Goal: Task Accomplishment & Management: Manage account settings

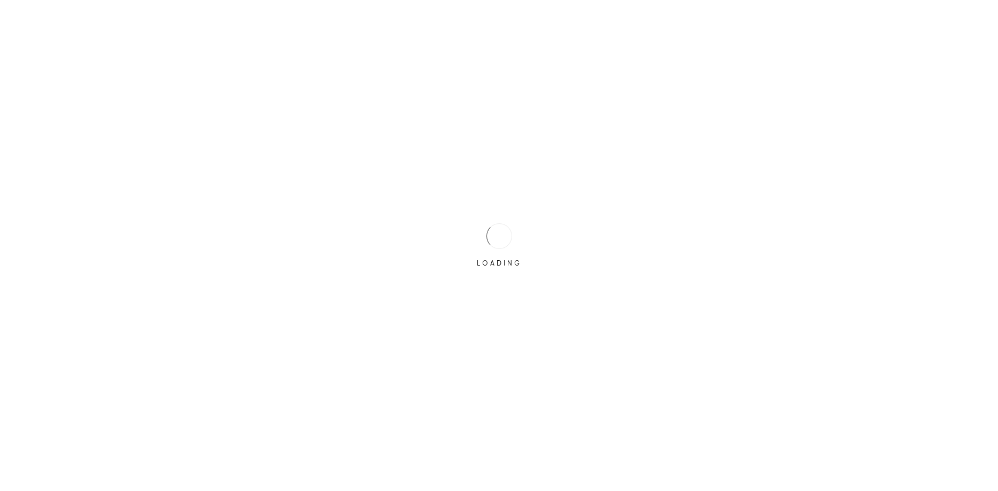
type input "[EMAIL_ADDRESS][DOMAIN_NAME]"
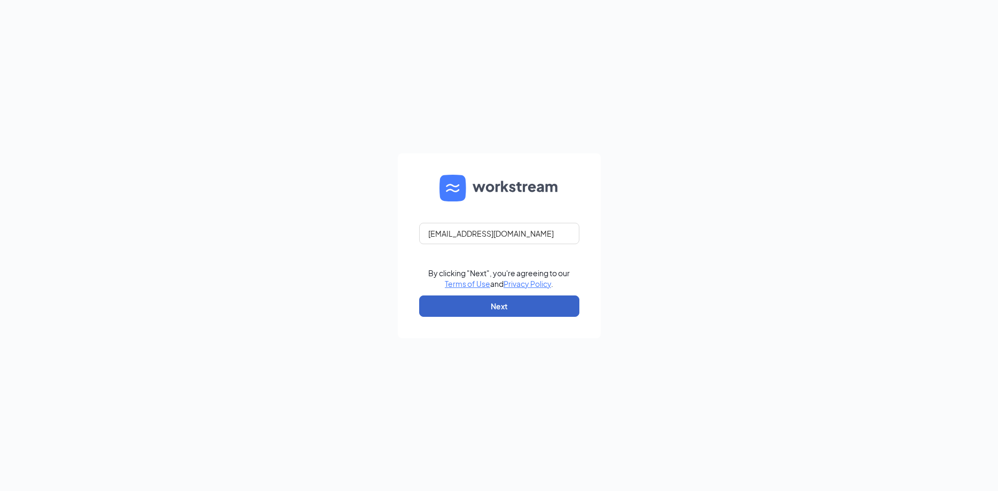
click at [493, 303] on button "Next" at bounding box center [499, 305] width 160 height 21
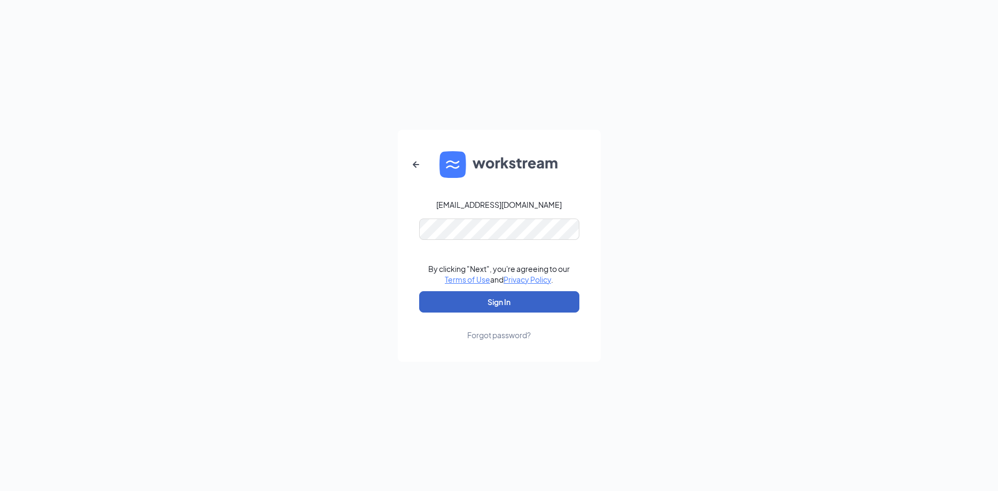
click at [504, 302] on button "Sign In" at bounding box center [499, 301] width 160 height 21
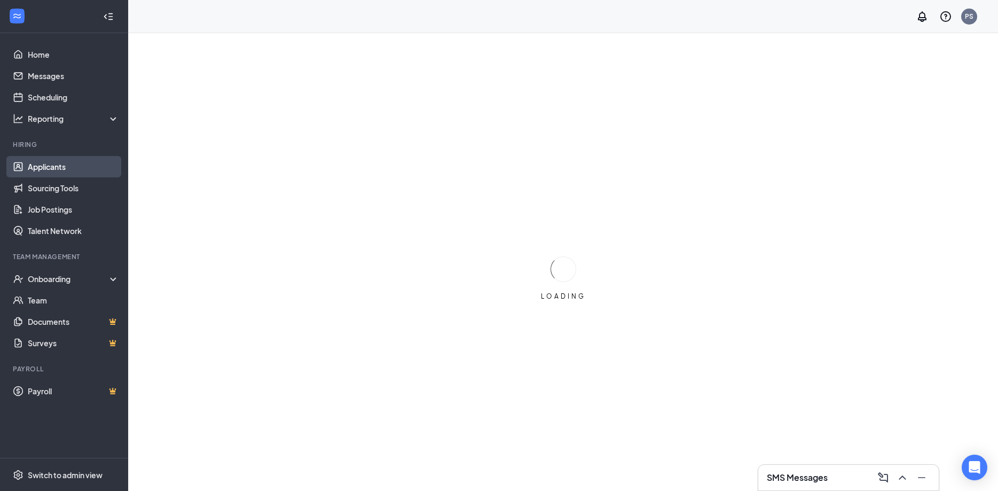
click at [50, 167] on link "Applicants" at bounding box center [73, 166] width 91 height 21
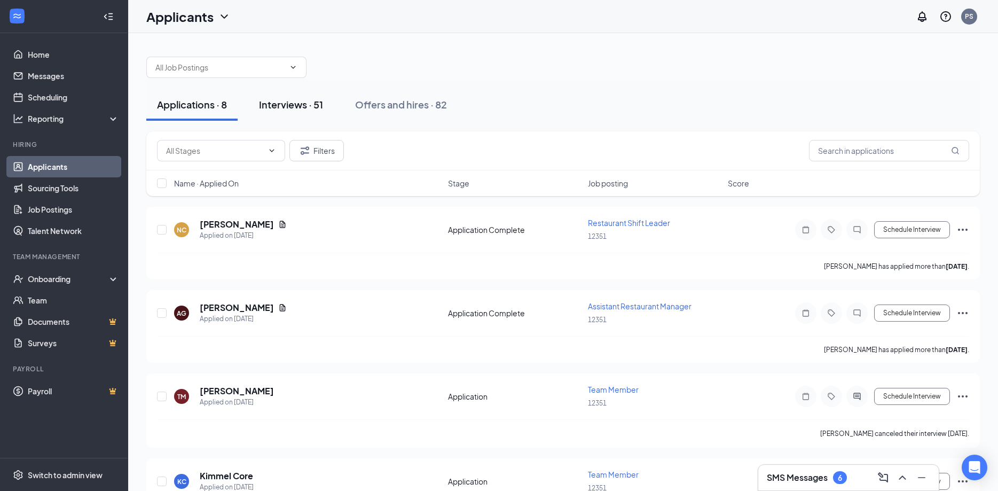
click at [291, 105] on div "Interviews · 51" at bounding box center [291, 104] width 64 height 13
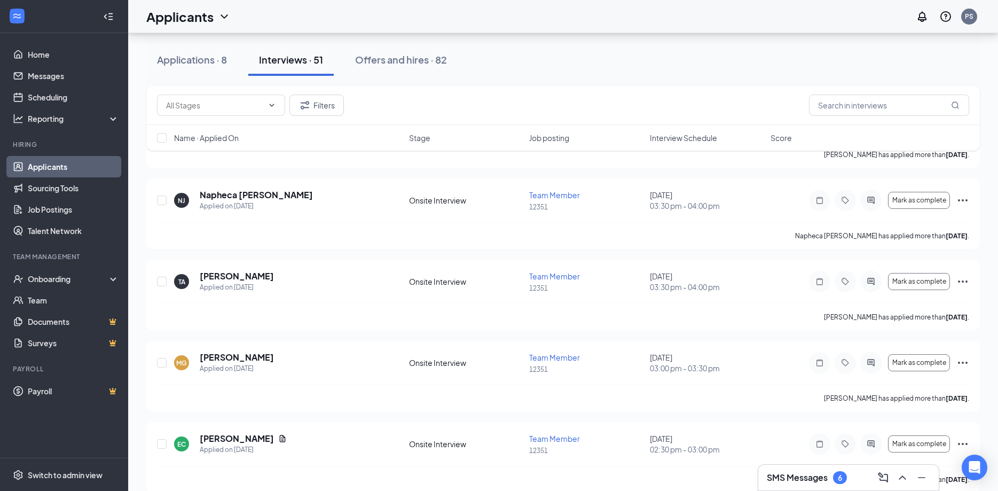
scroll to position [218, 0]
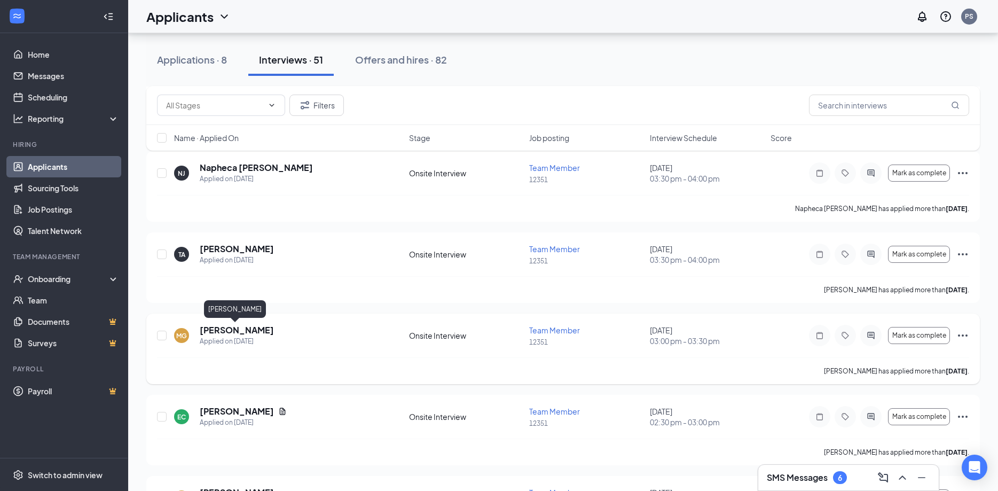
click at [232, 333] on h5 "[PERSON_NAME]" at bounding box center [237, 330] width 74 height 12
click at [249, 331] on h5 "[PERSON_NAME]" at bounding box center [237, 330] width 74 height 12
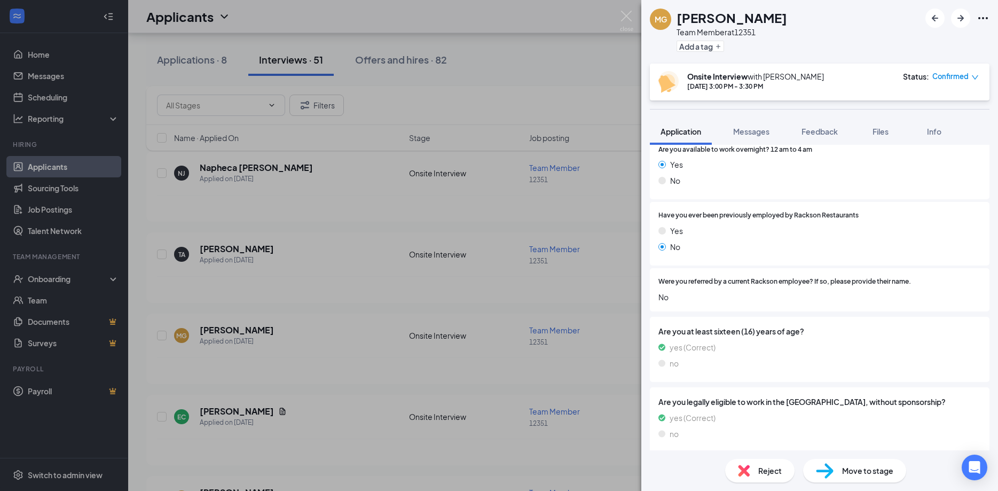
scroll to position [514, 0]
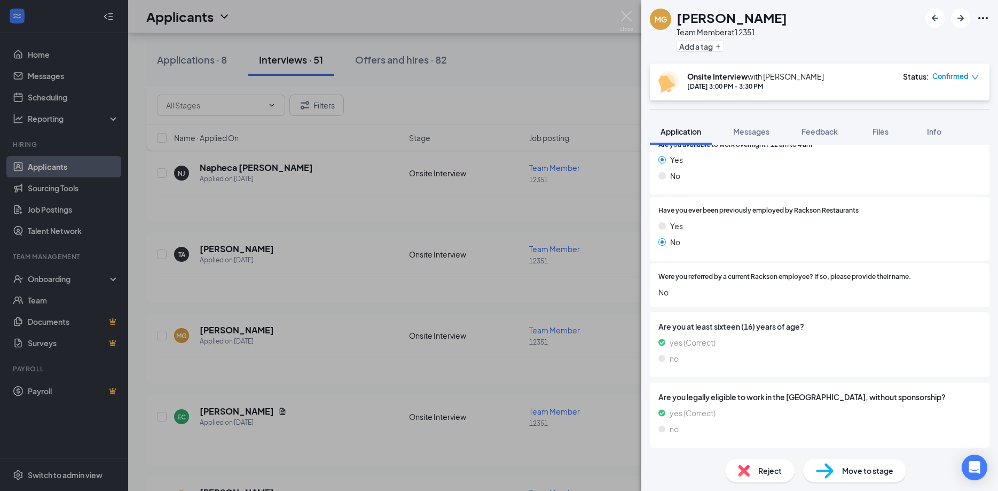
click at [623, 9] on div "MG [PERSON_NAME] Team Member at 12351 Add a tag Onsite Interview with [PERSON_N…" at bounding box center [499, 245] width 998 height 491
click at [625, 14] on img at bounding box center [626, 21] width 13 height 21
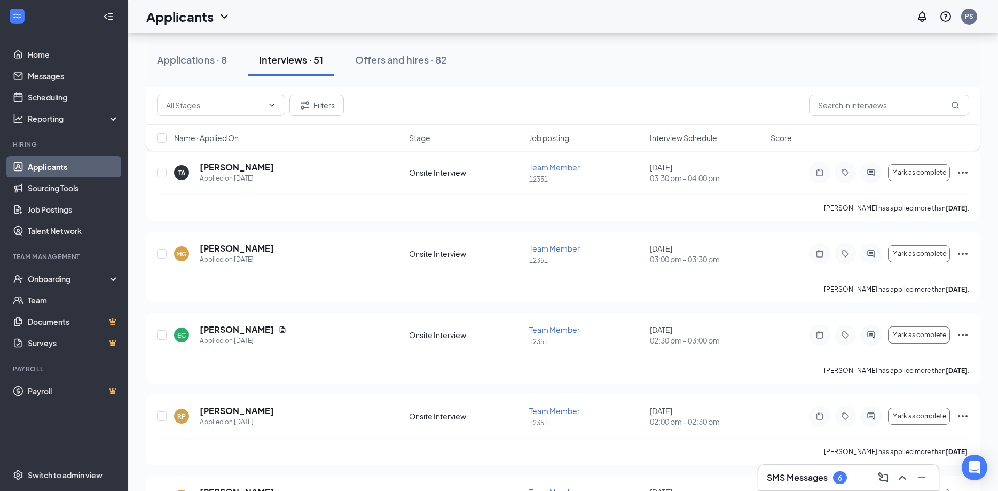
scroll to position [309, 0]
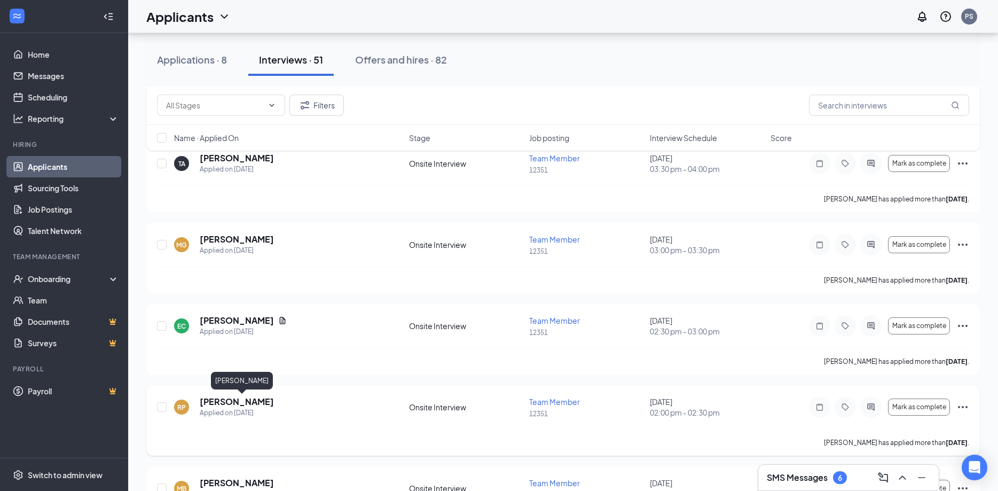
click at [265, 404] on h5 "[PERSON_NAME]" at bounding box center [237, 402] width 74 height 12
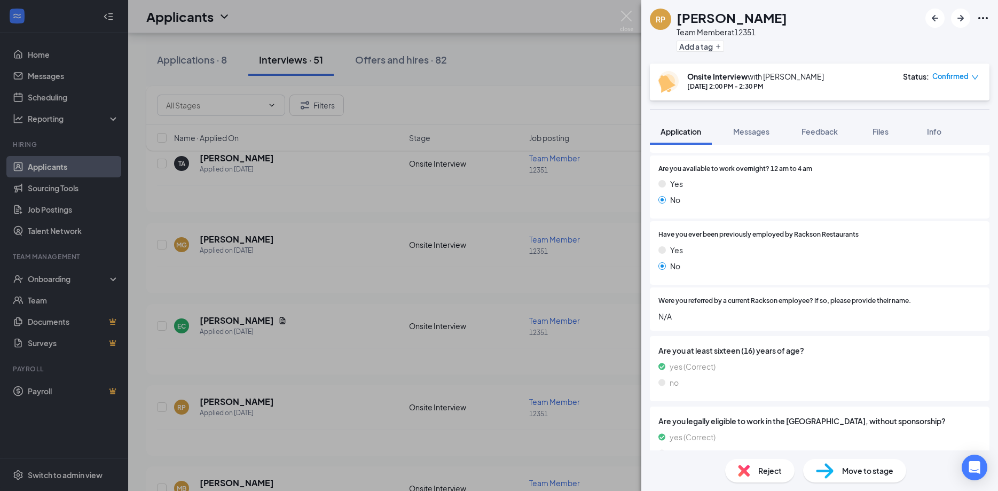
scroll to position [514, 0]
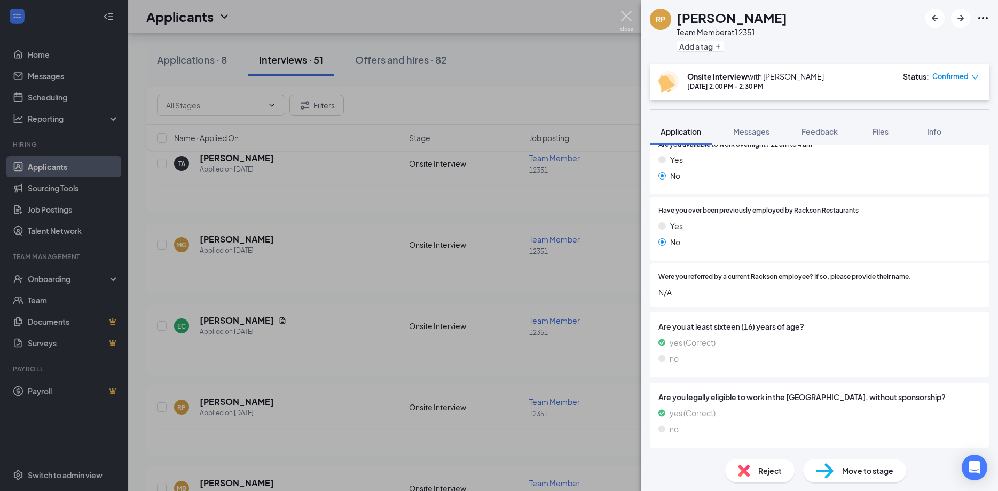
click at [632, 14] on img at bounding box center [626, 21] width 13 height 21
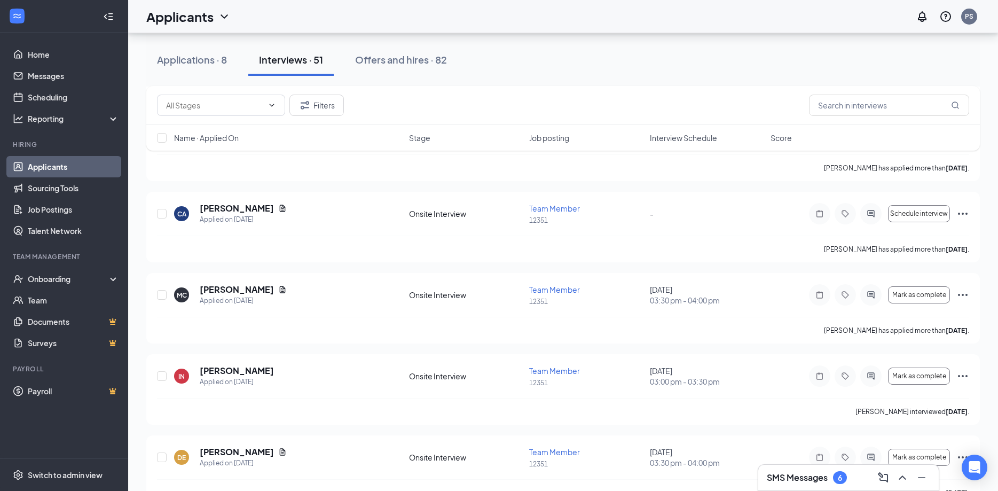
scroll to position [935, 0]
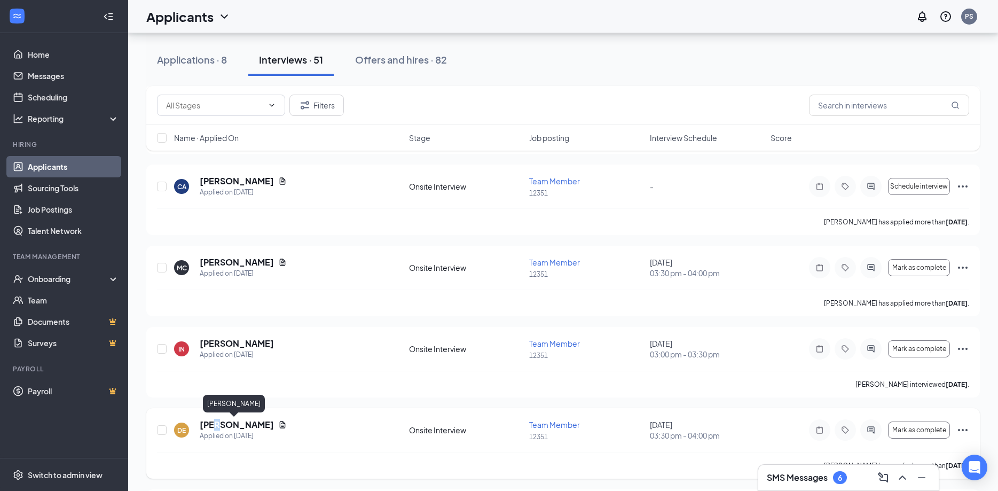
click at [217, 428] on h5 "[PERSON_NAME]" at bounding box center [237, 425] width 74 height 12
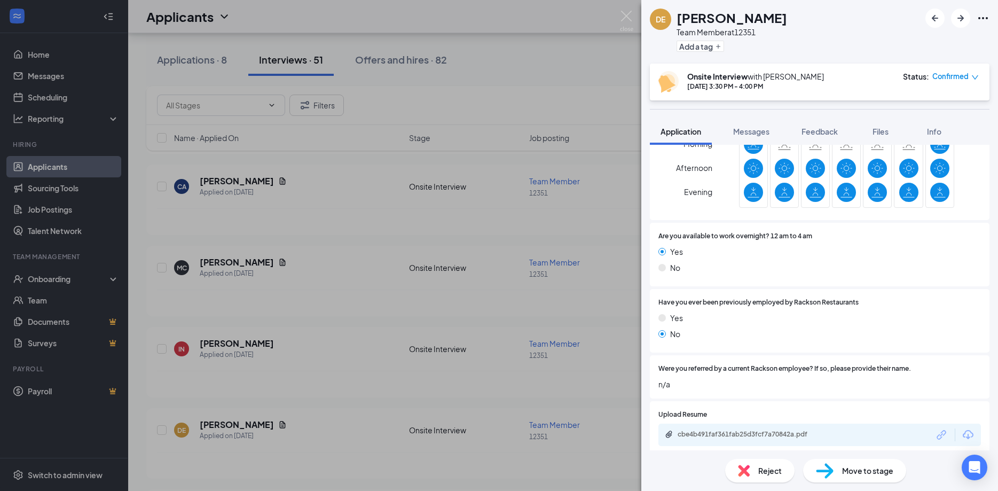
scroll to position [433, 0]
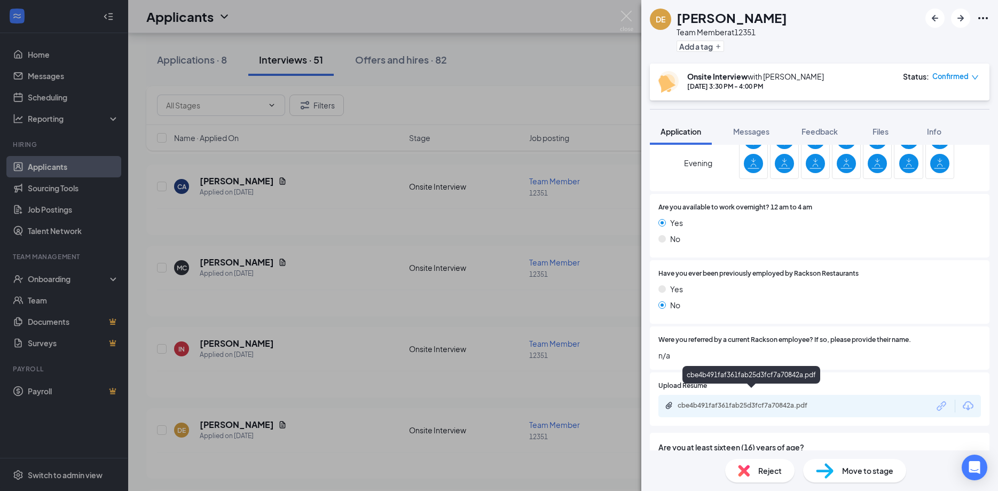
click at [752, 401] on div "cbe4b491faf361fab25d3fcf7a70842a.pdf" at bounding box center [753, 405] width 150 height 9
